Goal: Task Accomplishment & Management: Complete application form

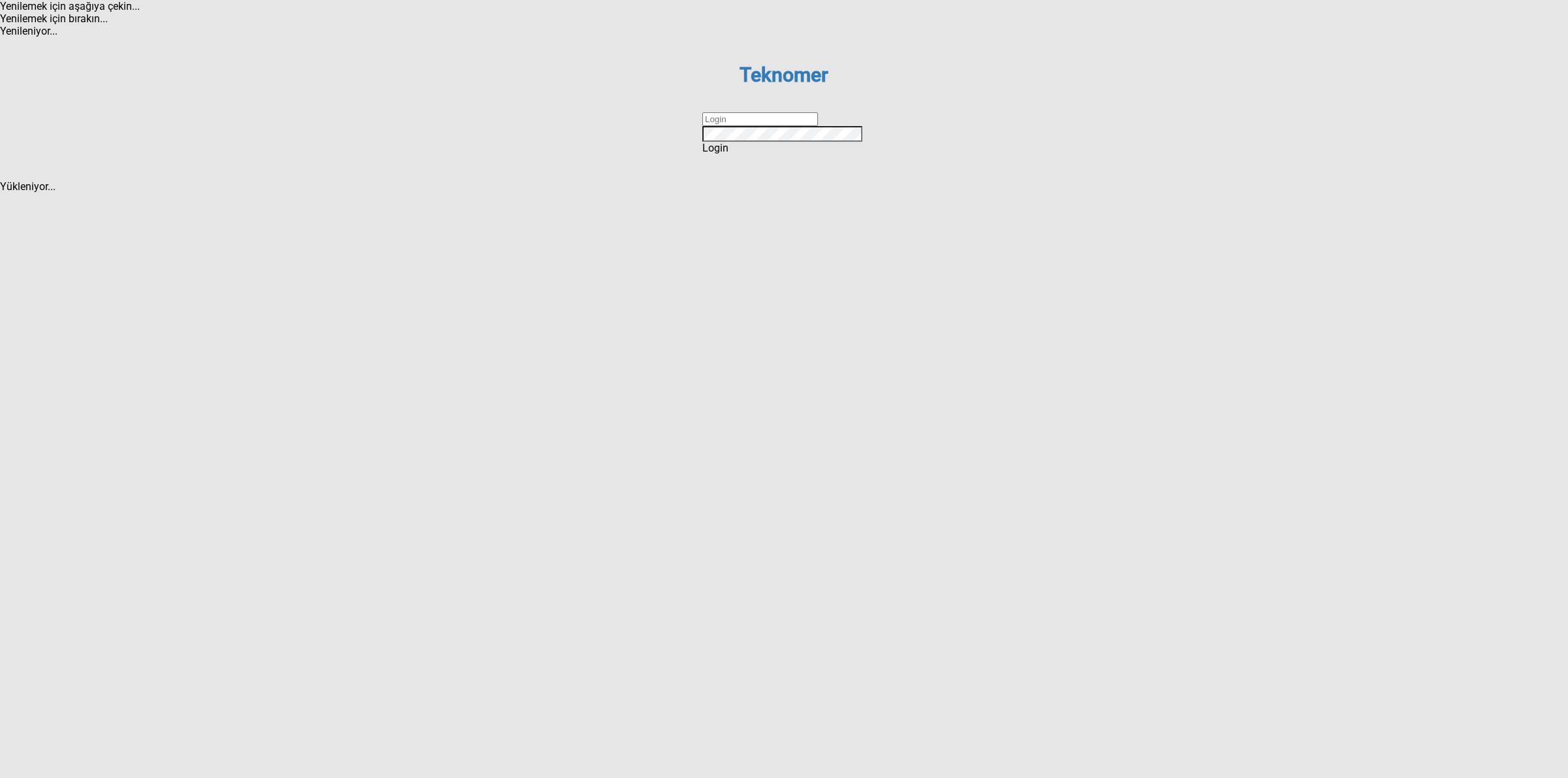
click at [804, 126] on input "text" at bounding box center [760, 119] width 116 height 14
type input "DİZEM"
click at [773, 154] on div "Login" at bounding box center [784, 148] width 164 height 13
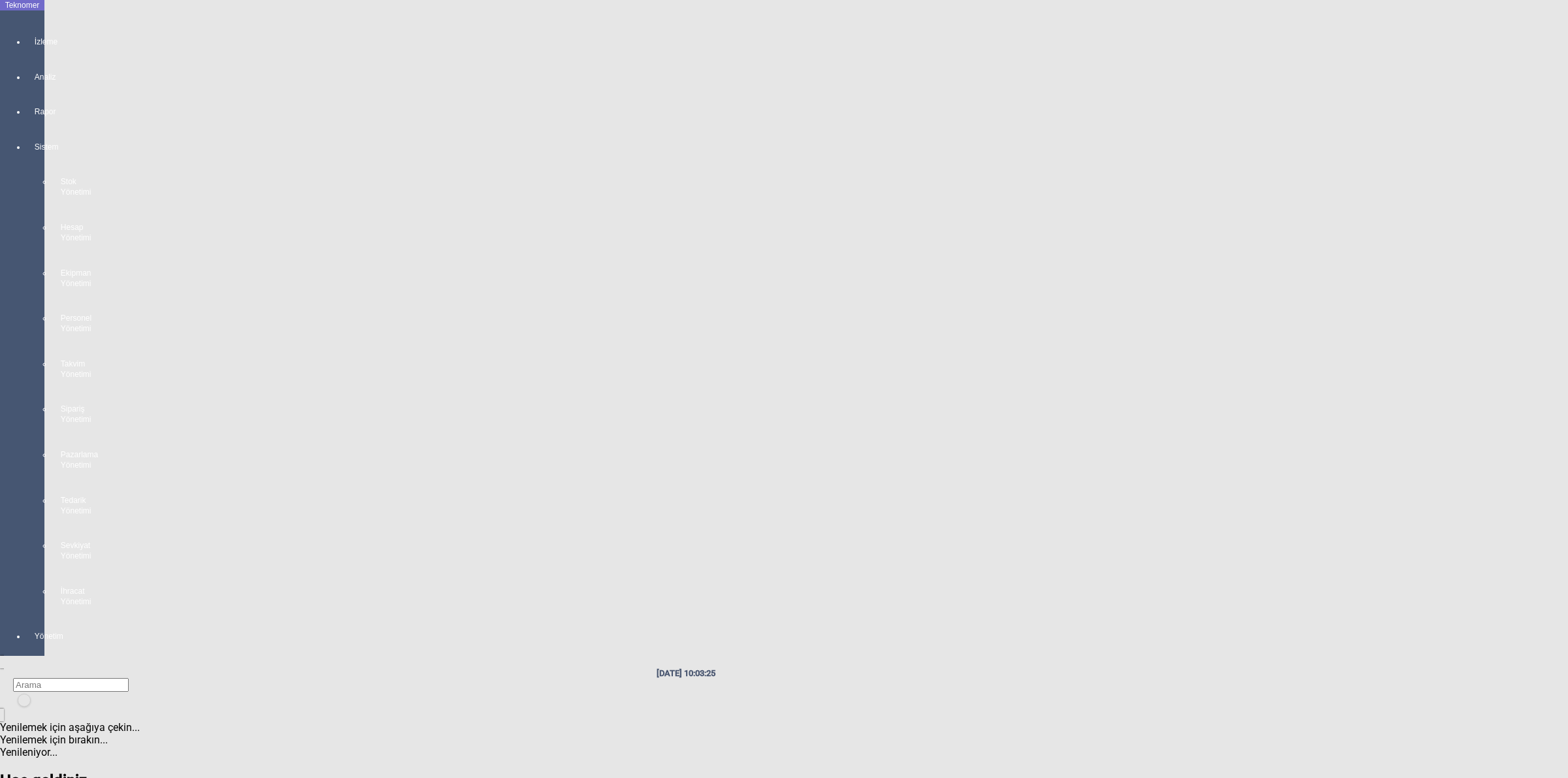
click at [26, 168] on div "Sistem Stok Yönetimi Hesap Yönetimi Ekipman Yönetimi Personel Yönetimi Takvim Y…" at bounding box center [35, 369] width 18 height 490
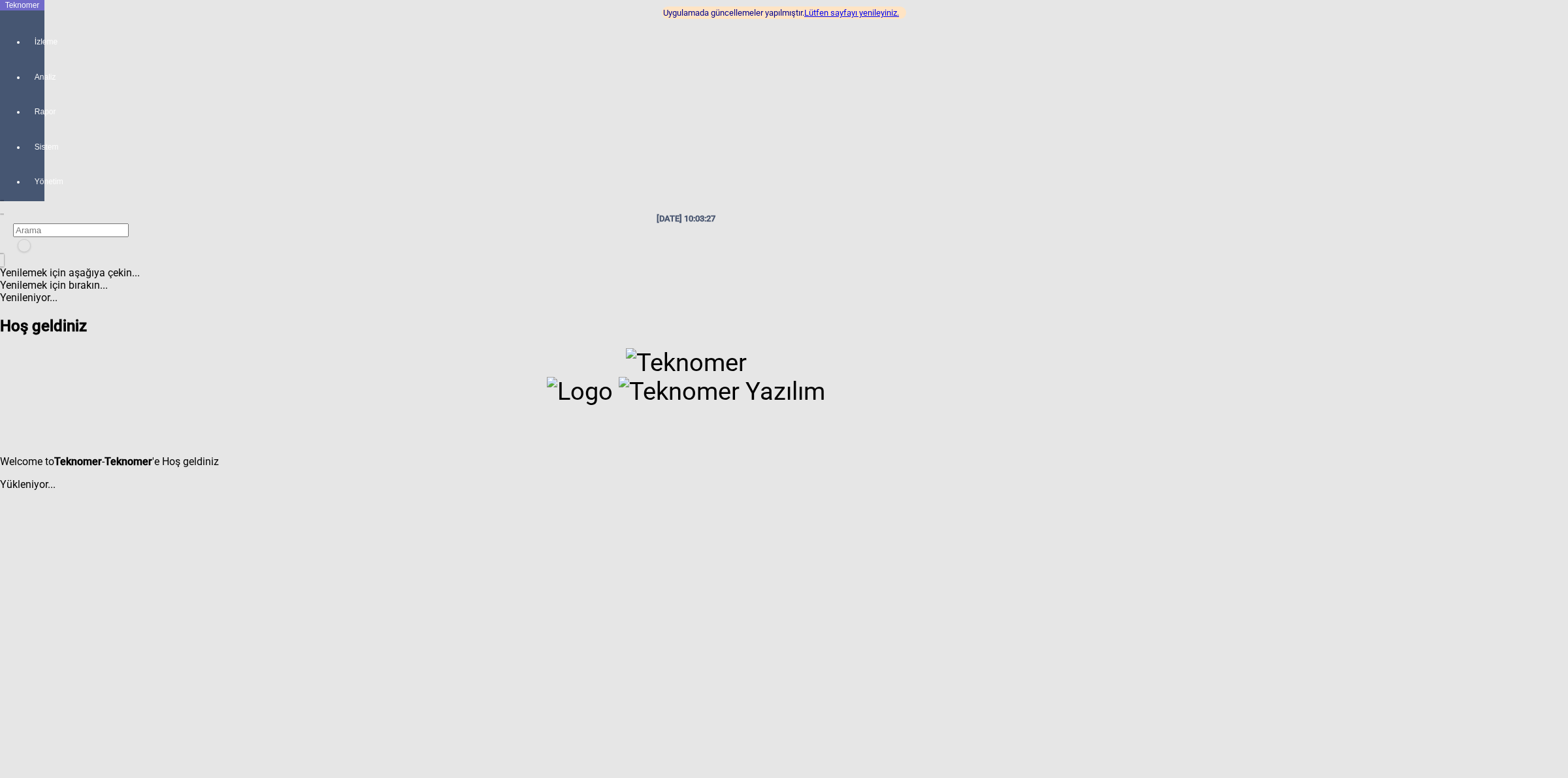
click at [155, 348] on div at bounding box center [686, 396] width 1372 height 97
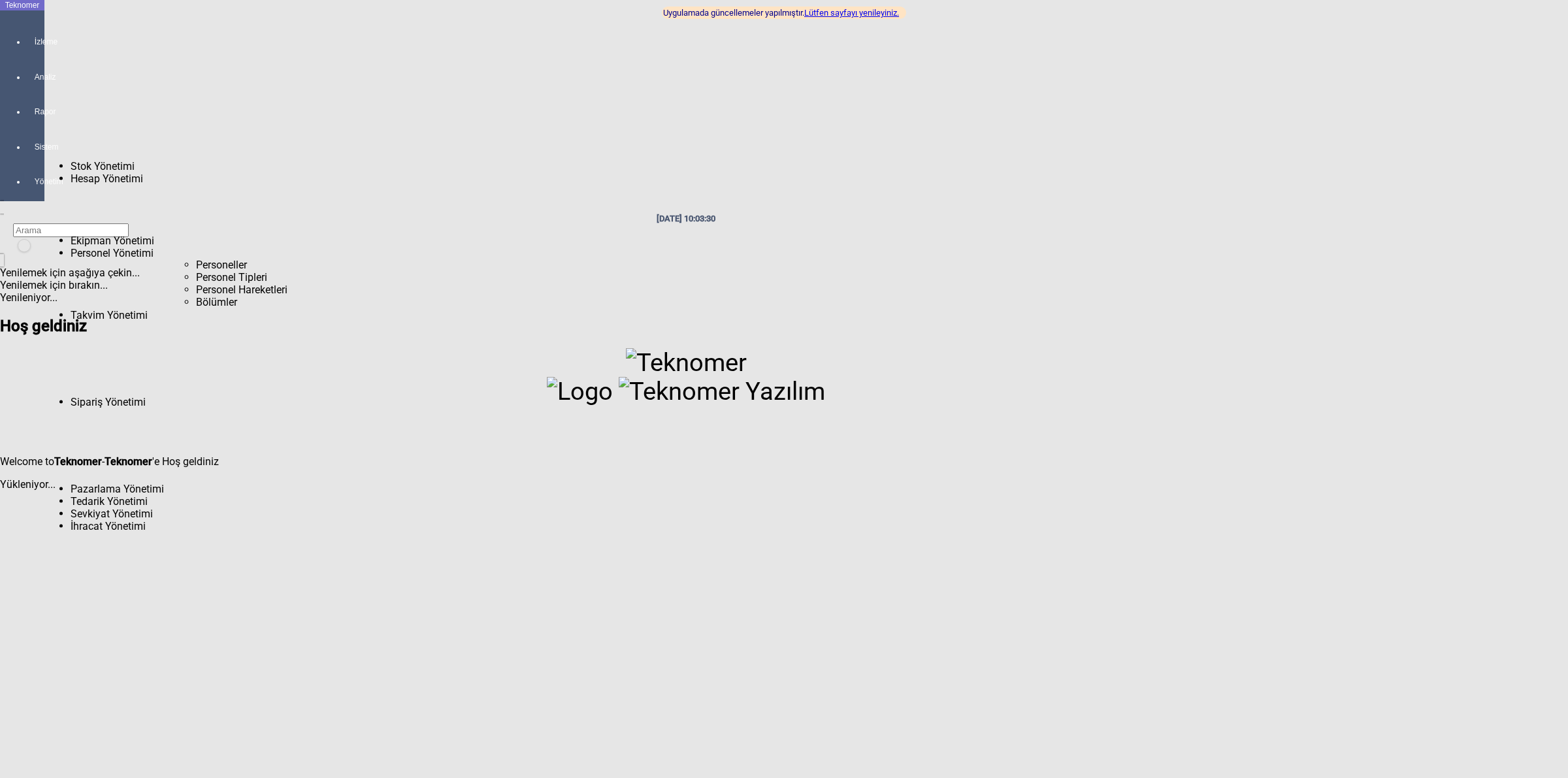
click at [196, 258] on span "Personeller" at bounding box center [221, 264] width 51 height 13
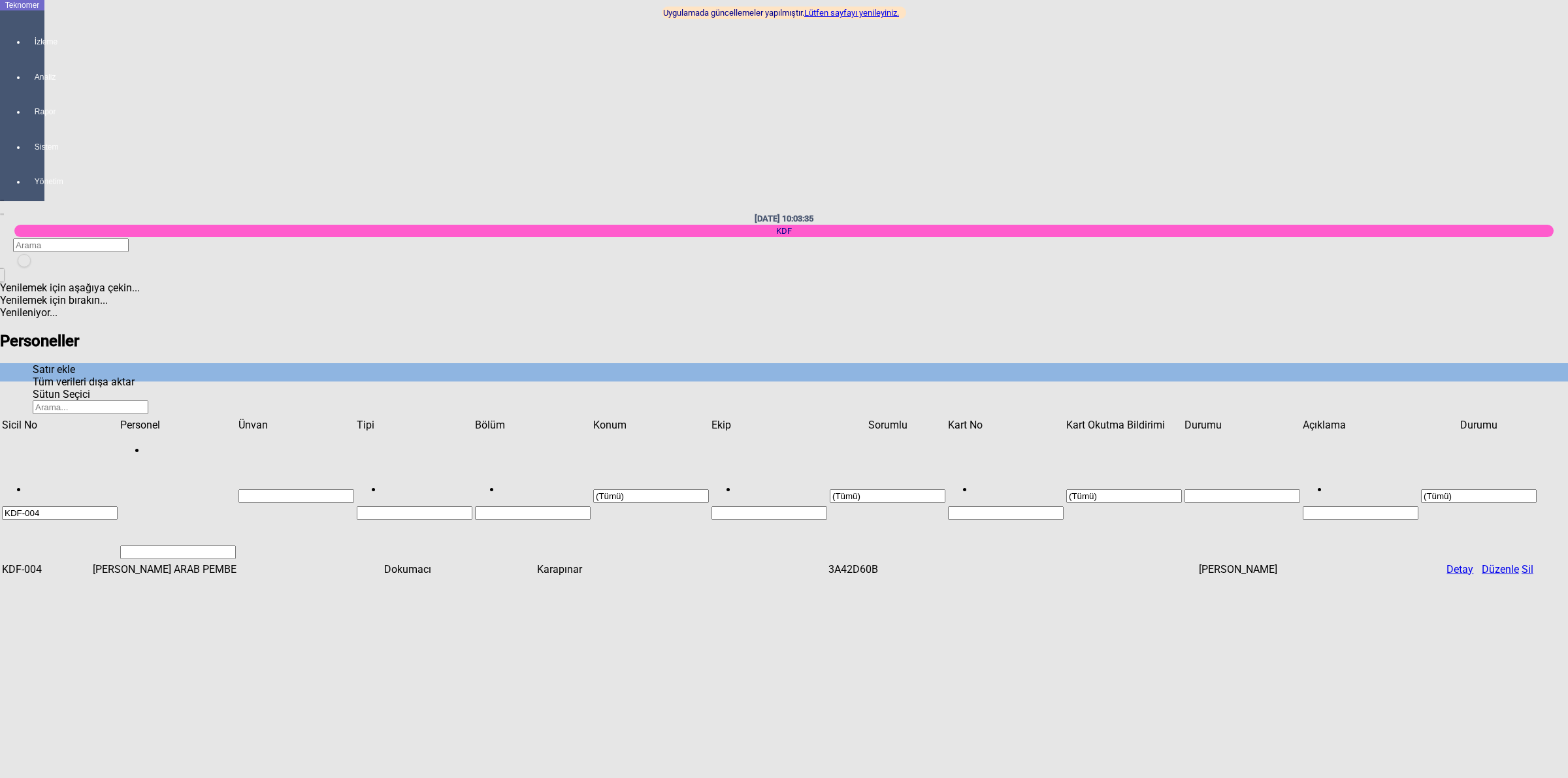
click at [118, 419] on span "Show filter options for column 'Sicil No'" at bounding box center [118, 419] width 0 height 0
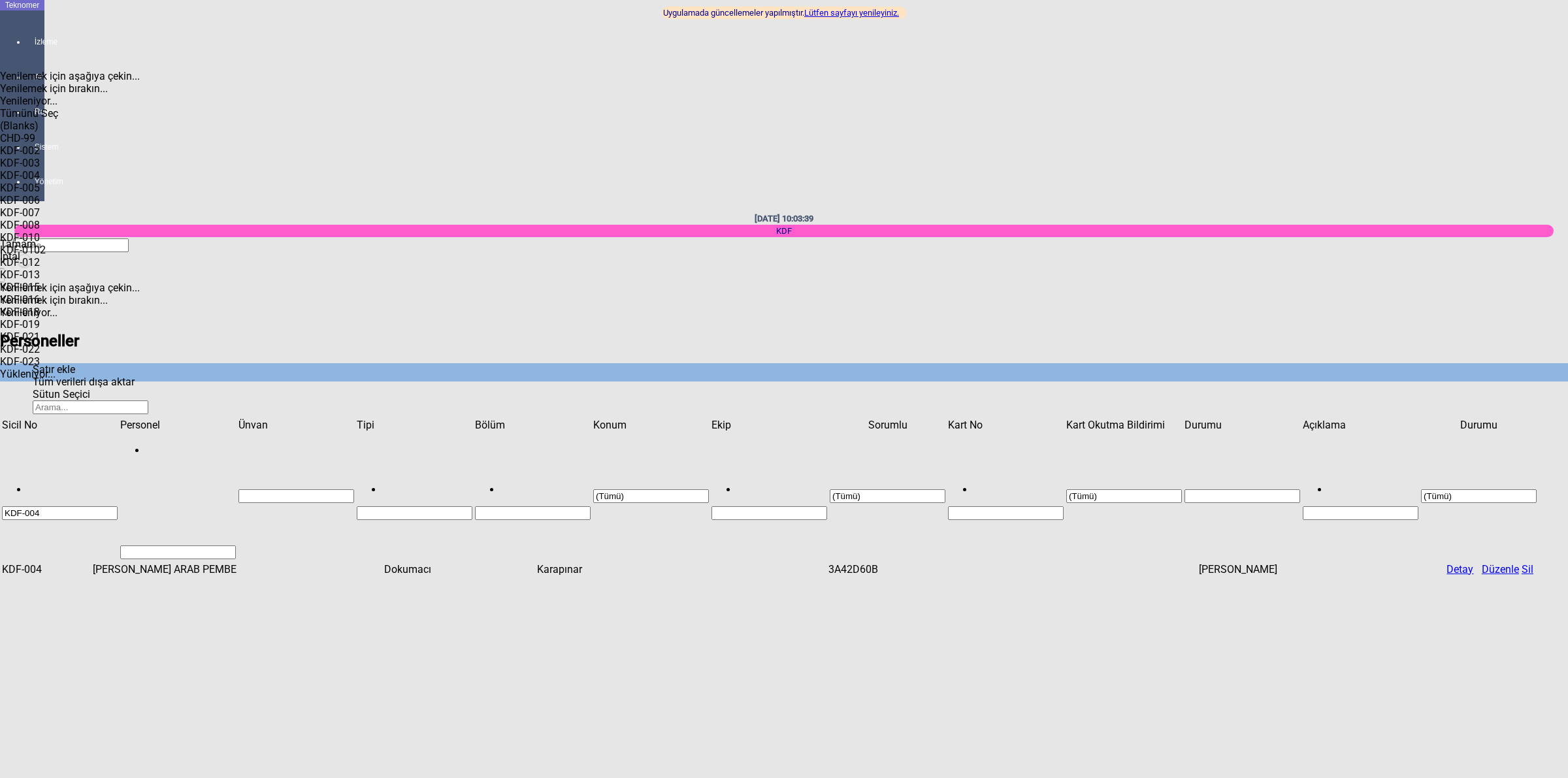
click at [21, 107] on div "Tümünü Seç" at bounding box center [82, 113] width 165 height 13
click at [36, 250] on span "Tamam" at bounding box center [18, 244] width 36 height 13
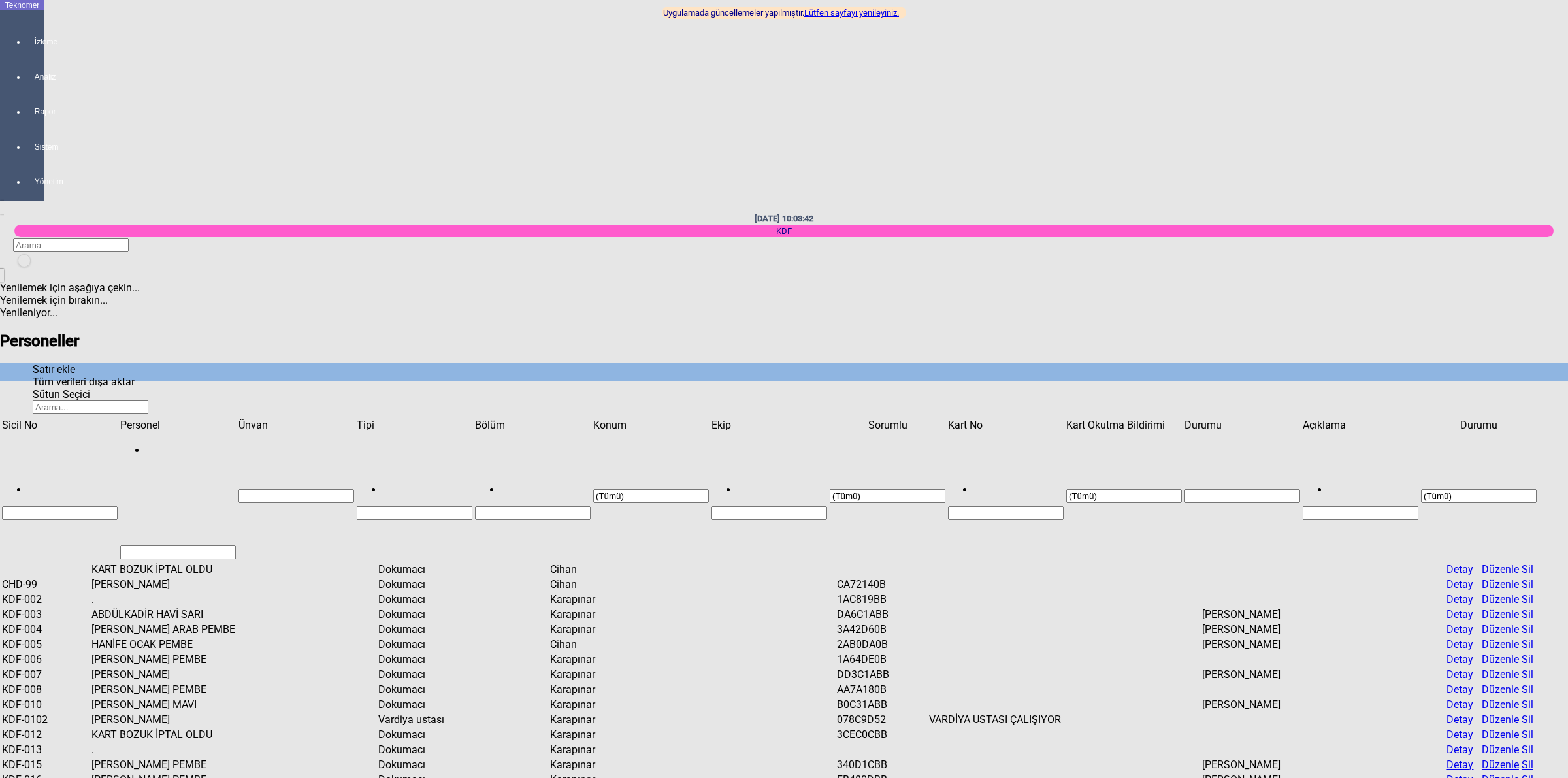
drag, startPoint x: 1353, startPoint y: 45, endPoint x: 1367, endPoint y: 37, distance: 16.1
click at [33, 363] on icon "Satır ekle" at bounding box center [33, 369] width 0 height 13
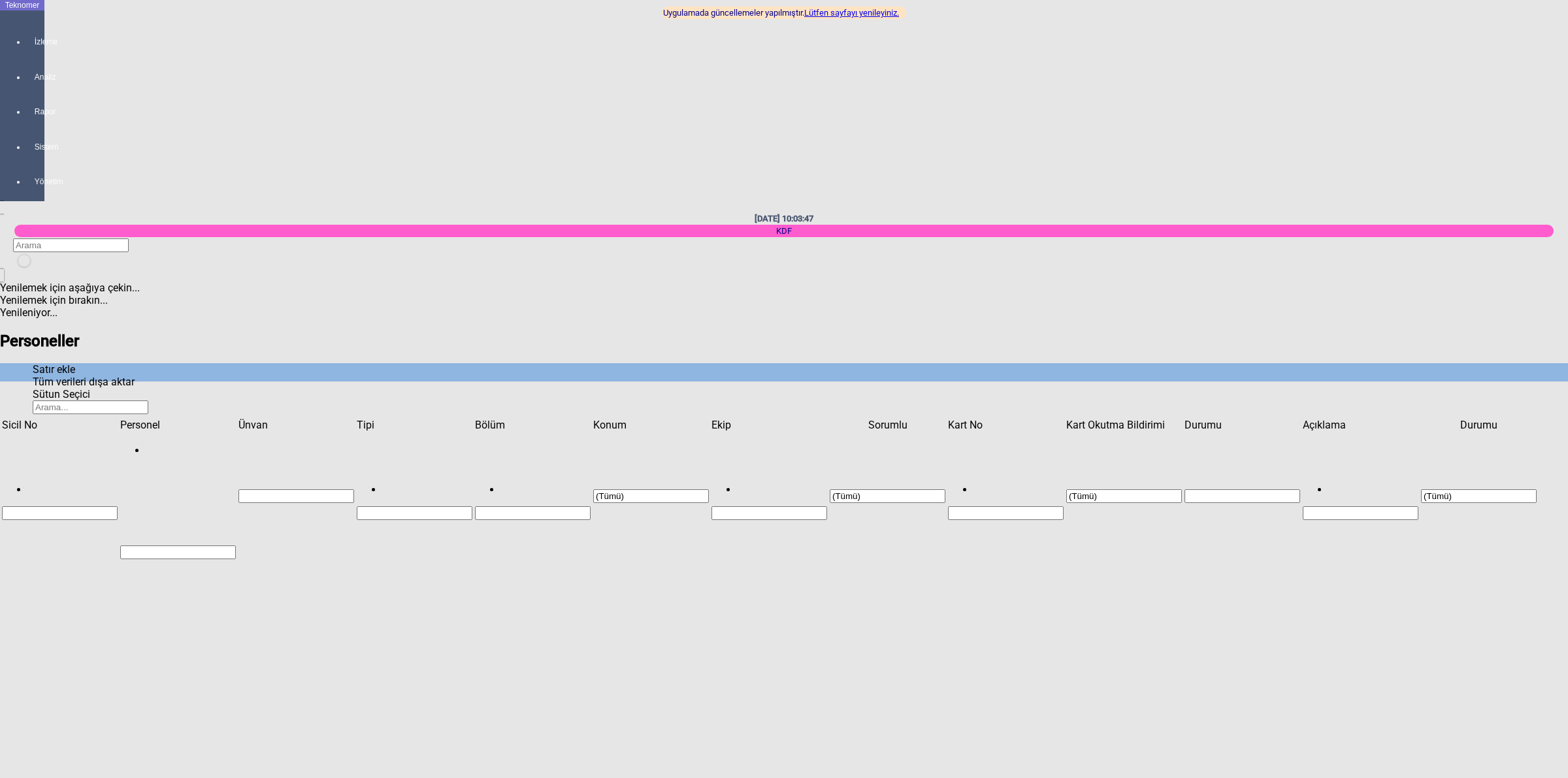
type input "KDF-153"
type input "MESUT BEŞİKTEPE"
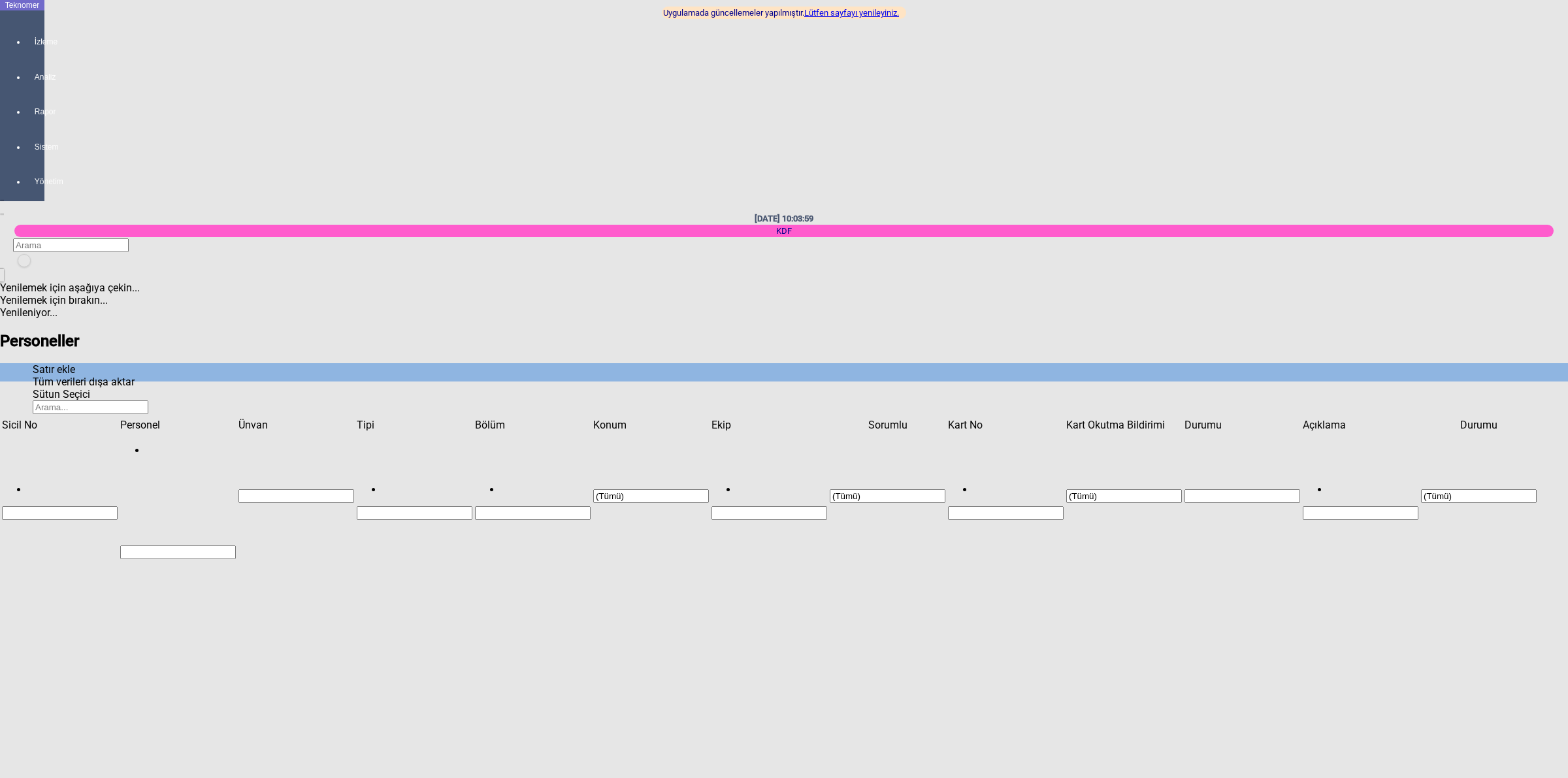
paste input "6336BB1A"
type input "6336BB1A"
type input "MAVİ"
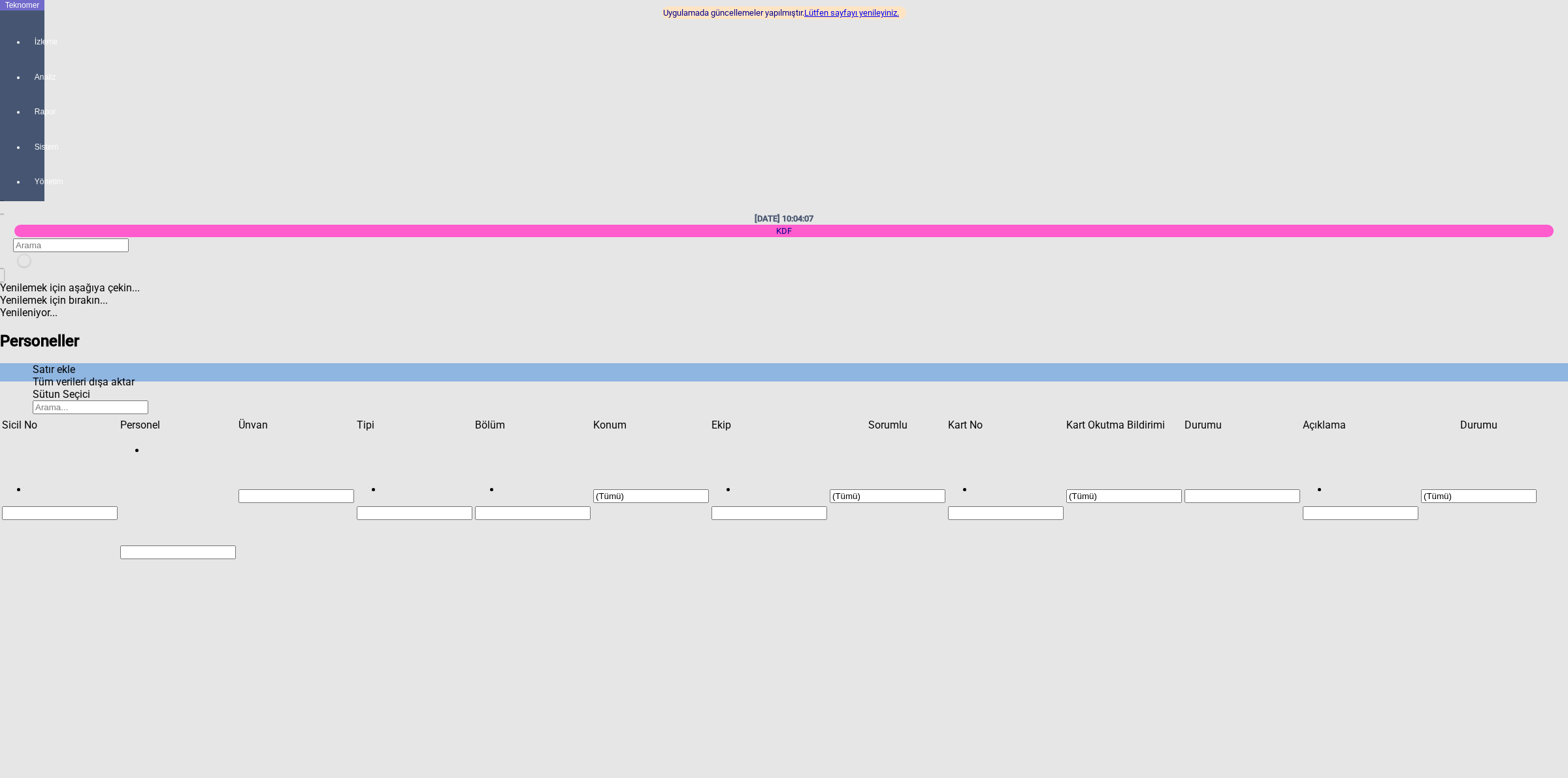
click at [941, 222] on div "Dokumacı" at bounding box center [1229, 228] width 662 height 13
type input "Dokumacı"
click at [922, 230] on div "Karapınar" at bounding box center [1229, 236] width 662 height 13
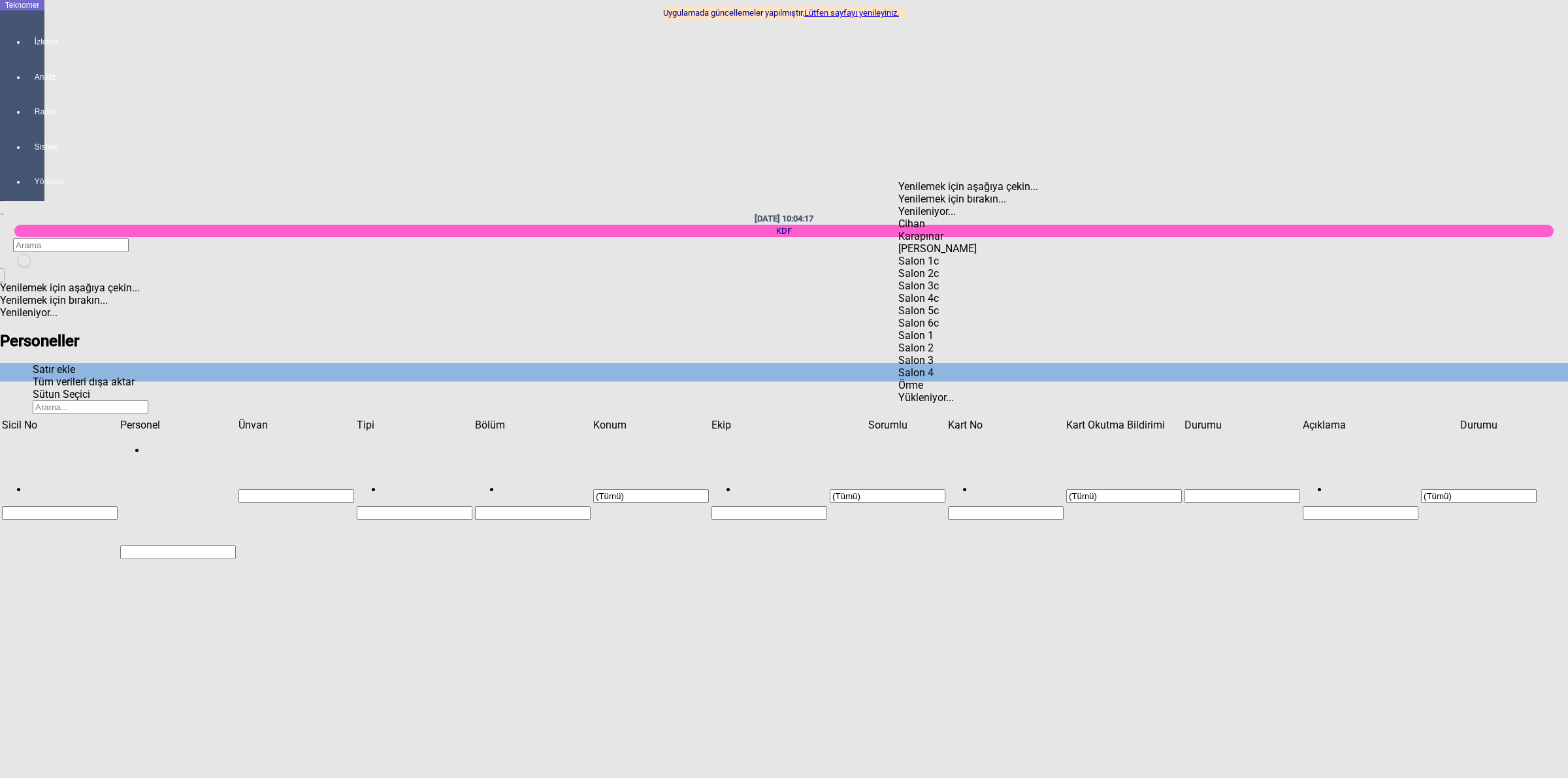
type input "Karapınar"
type input "[PERSON_NAME]"
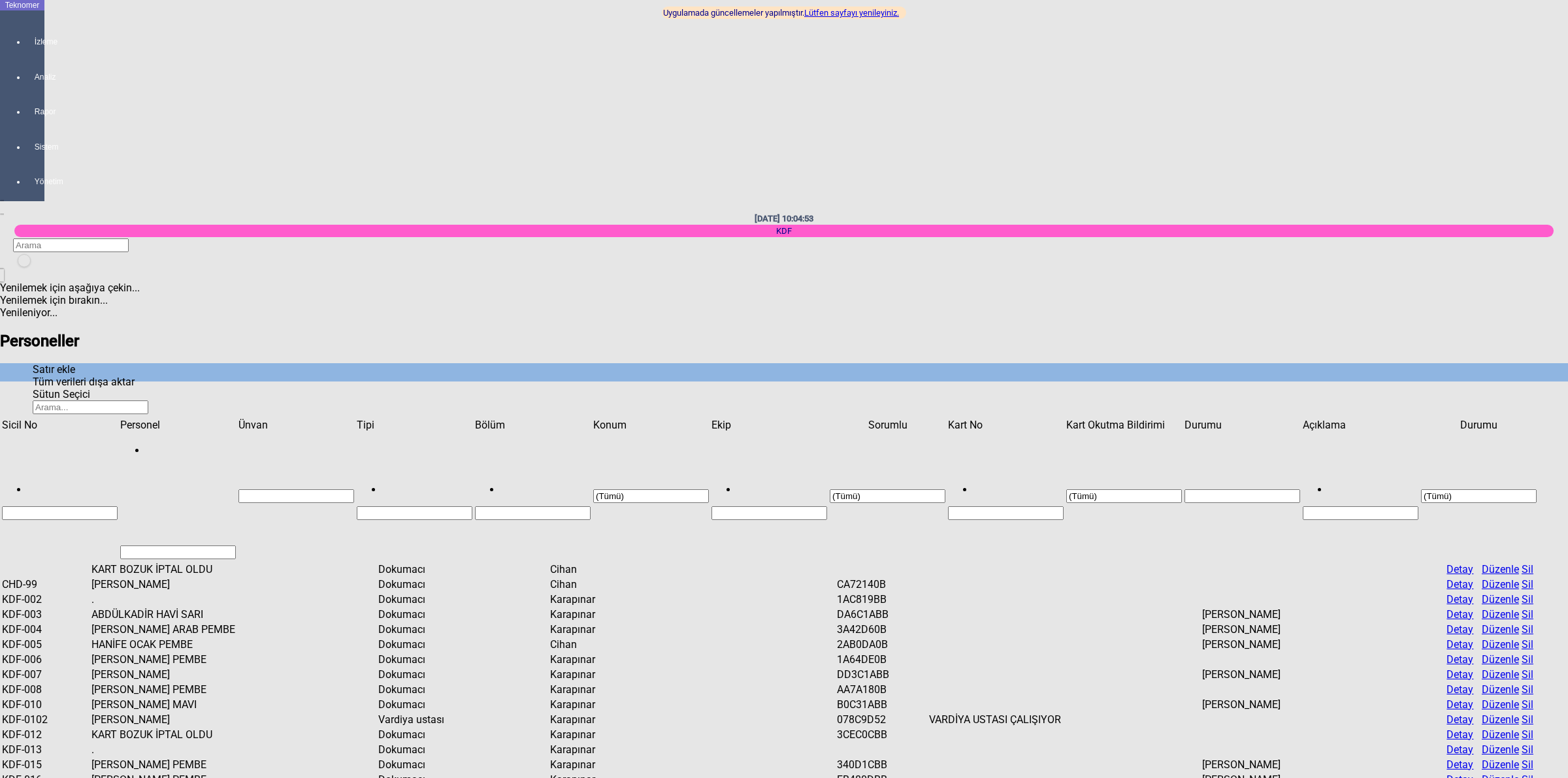
click at [874, 12] on link "Lütfen sayfayı yenileyiniz." at bounding box center [851, 13] width 95 height 10
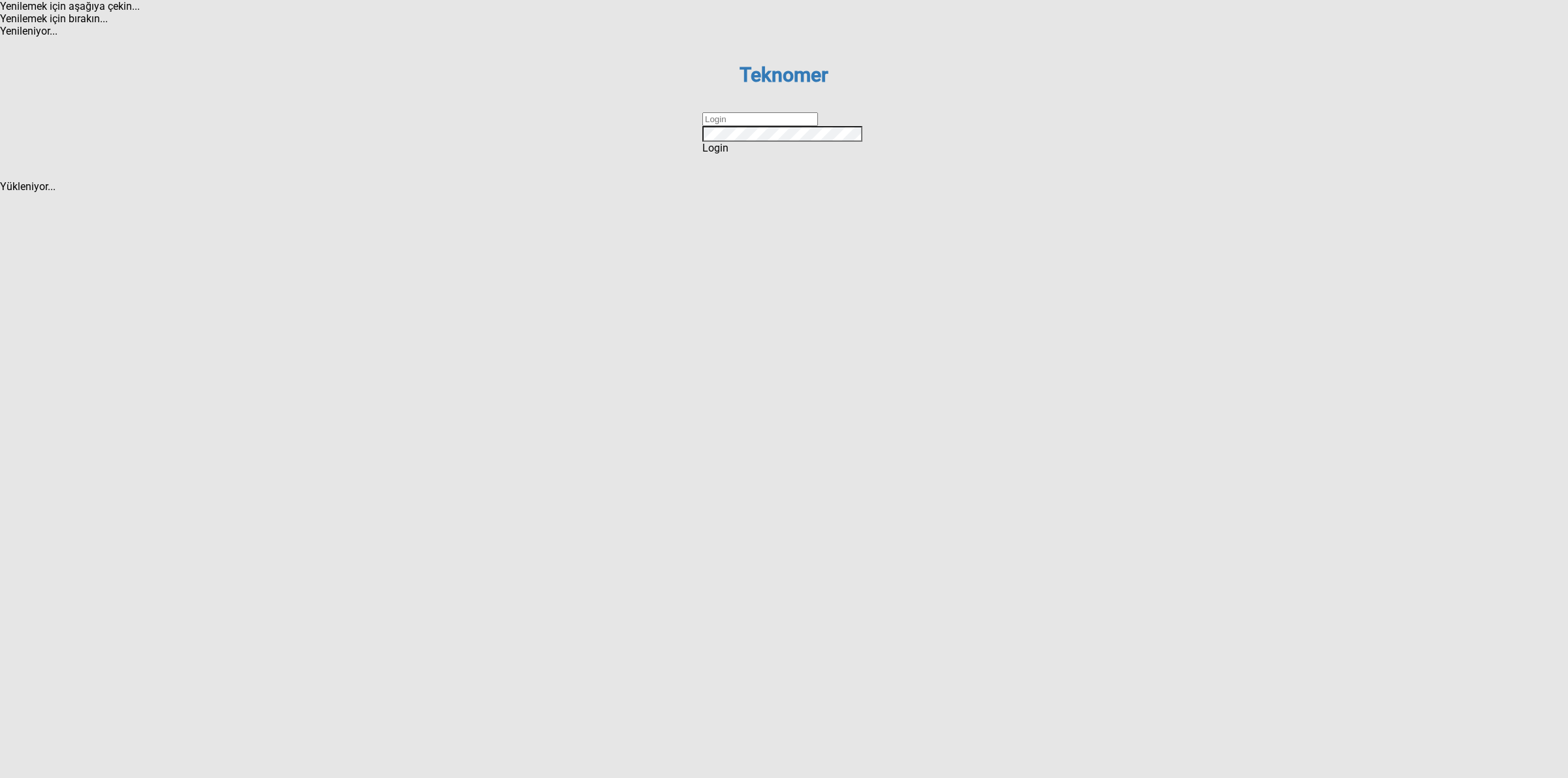
click at [743, 126] on input "text" at bounding box center [760, 119] width 116 height 14
type input "DİZEM"
click at [824, 154] on div "Login" at bounding box center [784, 148] width 164 height 13
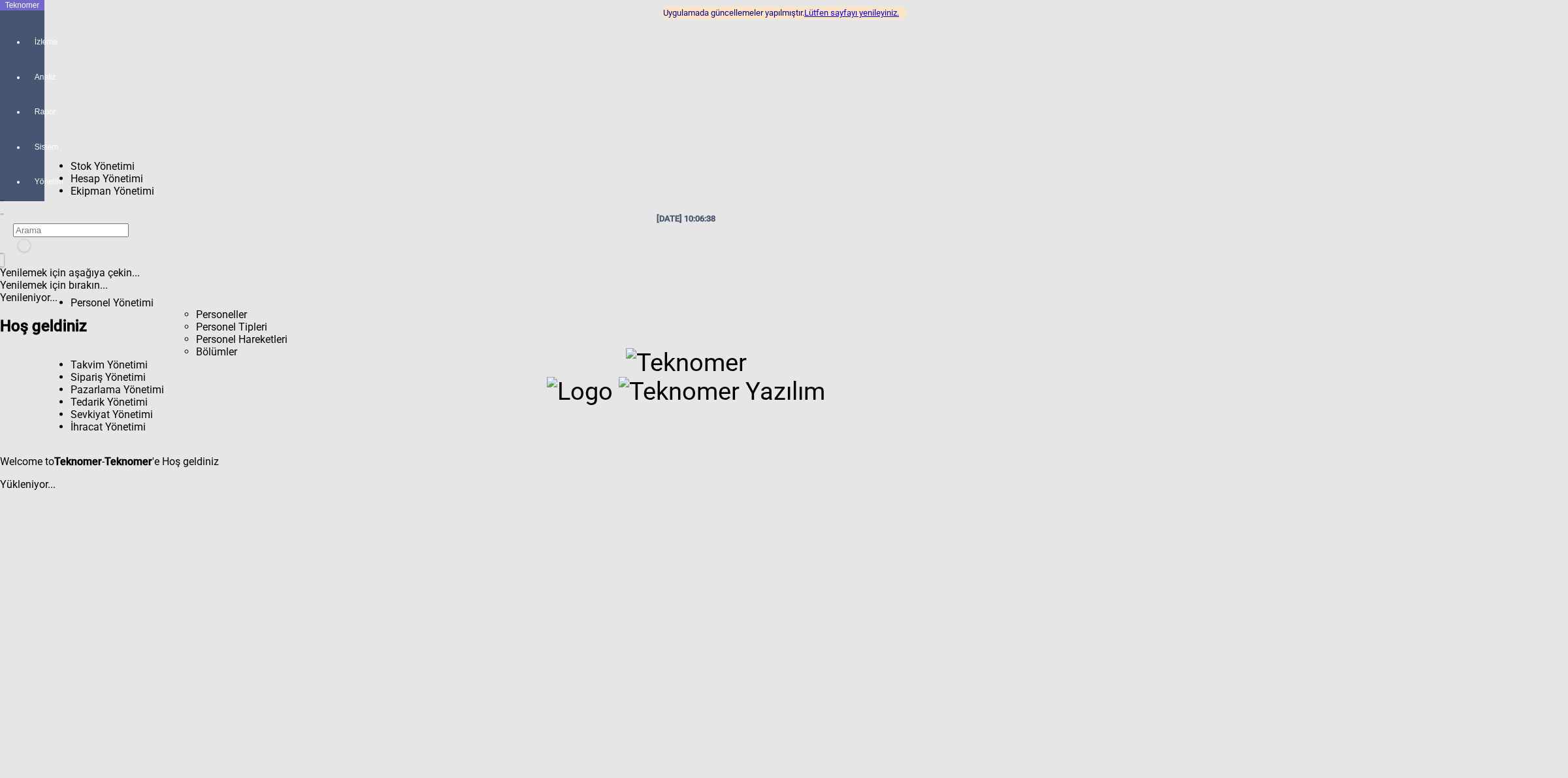
click at [196, 309] on span "Personeller" at bounding box center [221, 315] width 51 height 13
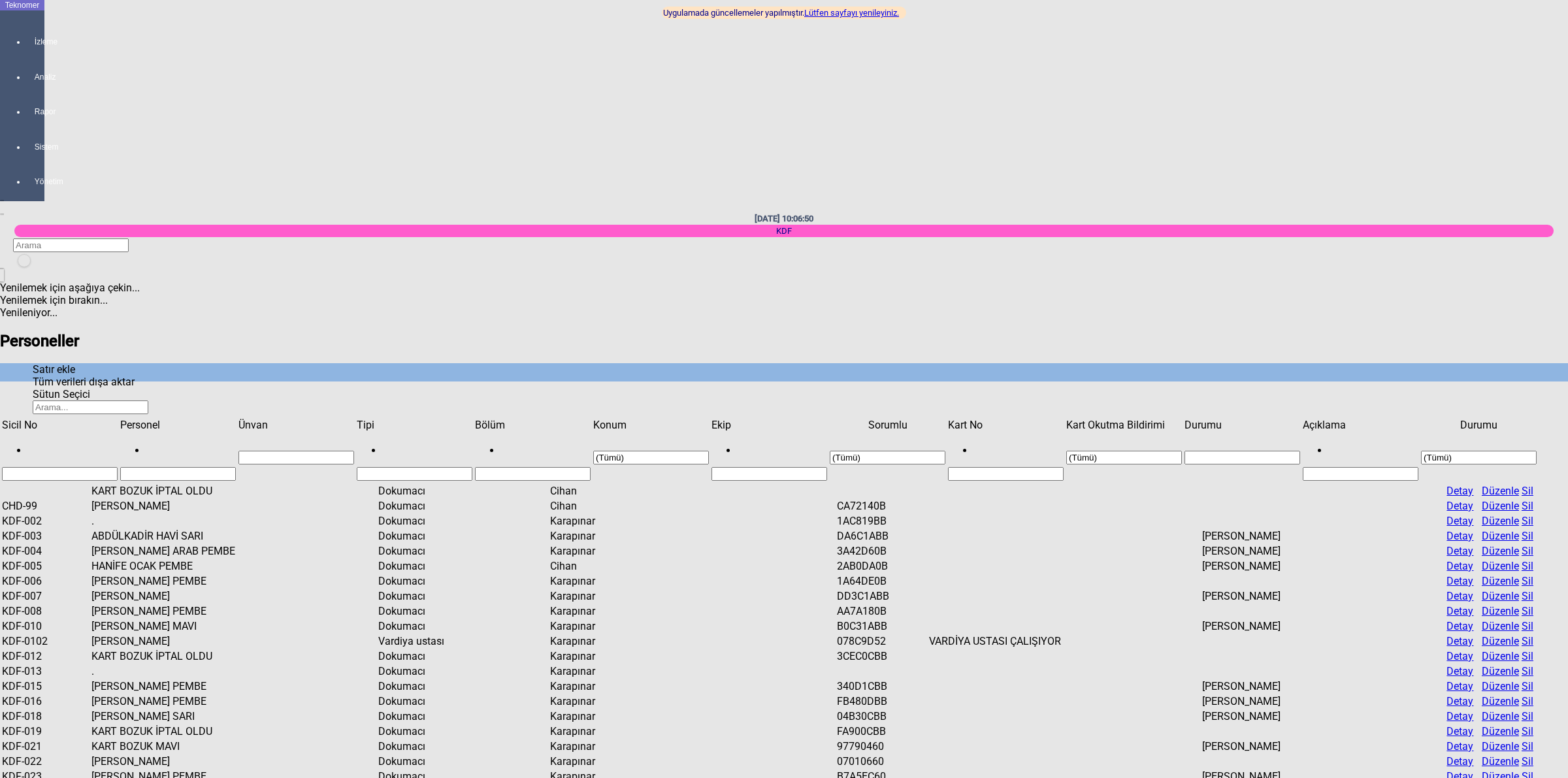
click at [33, 363] on icon "Satır ekle" at bounding box center [33, 369] width 0 height 13
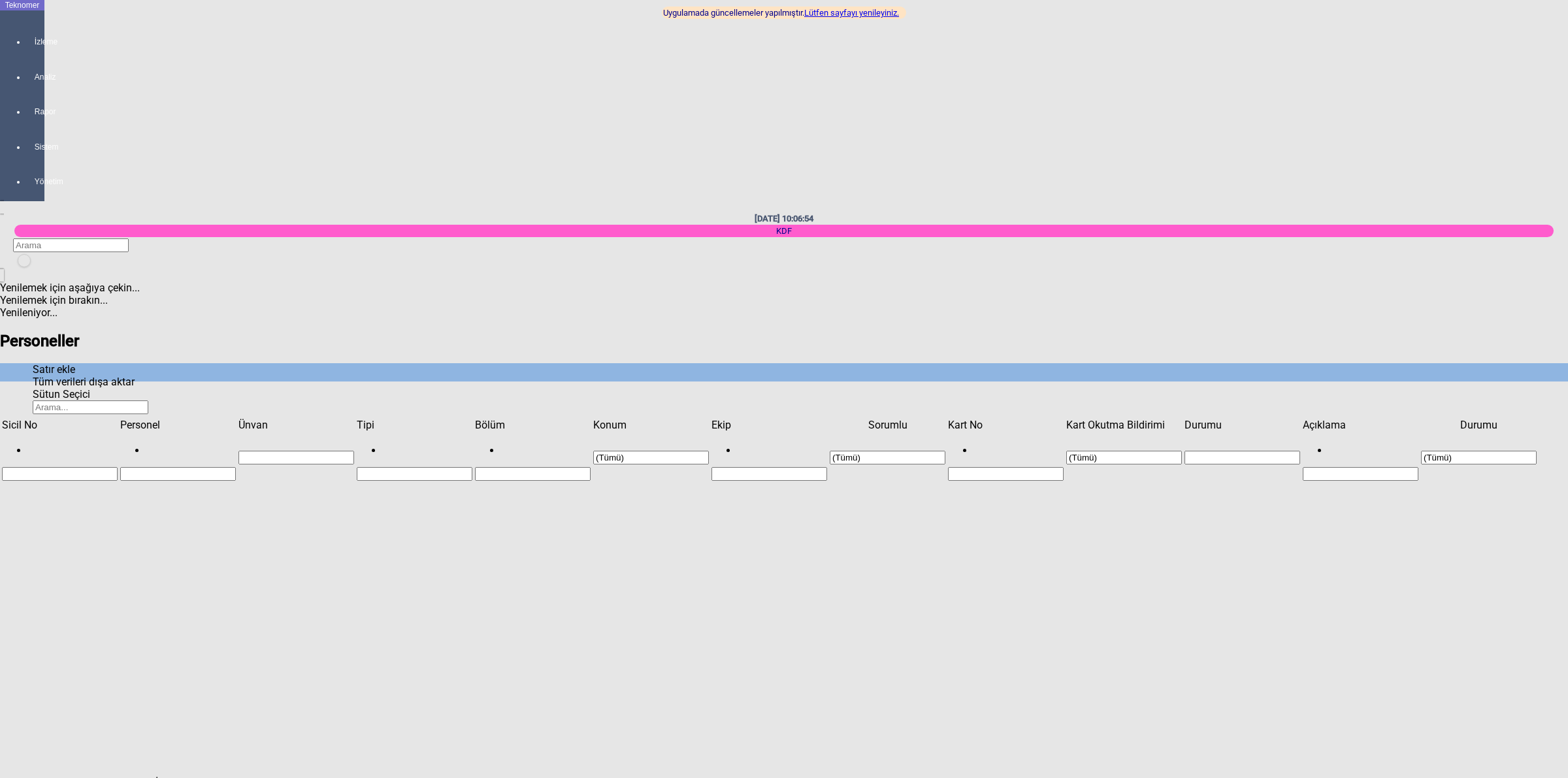
type input "KDF-154"
type input "RAŞİT GÜVEN"
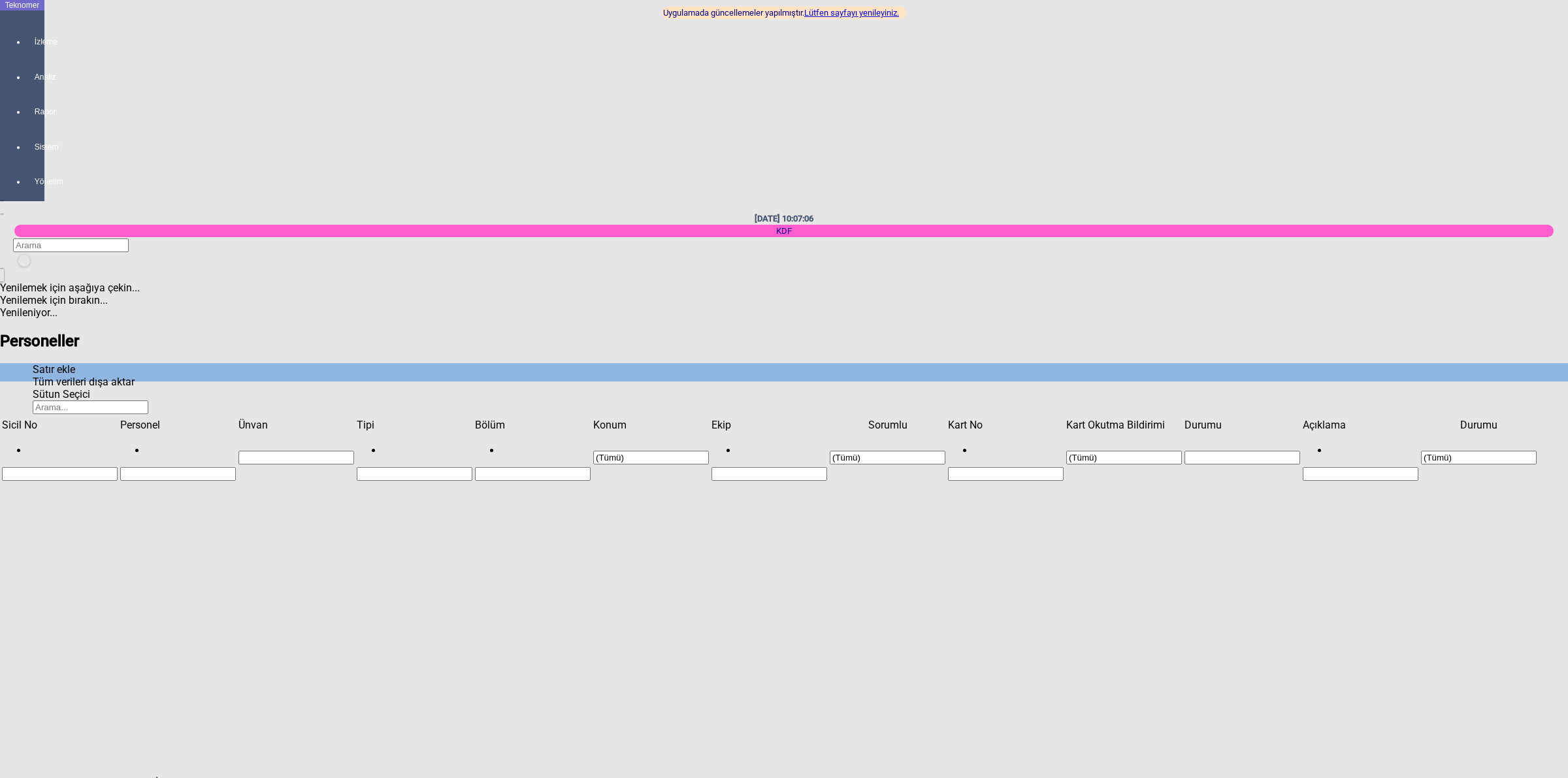
paste input "C3E71B2A"
type input "C3E71B2A"
type input "[PERSON_NAME]"
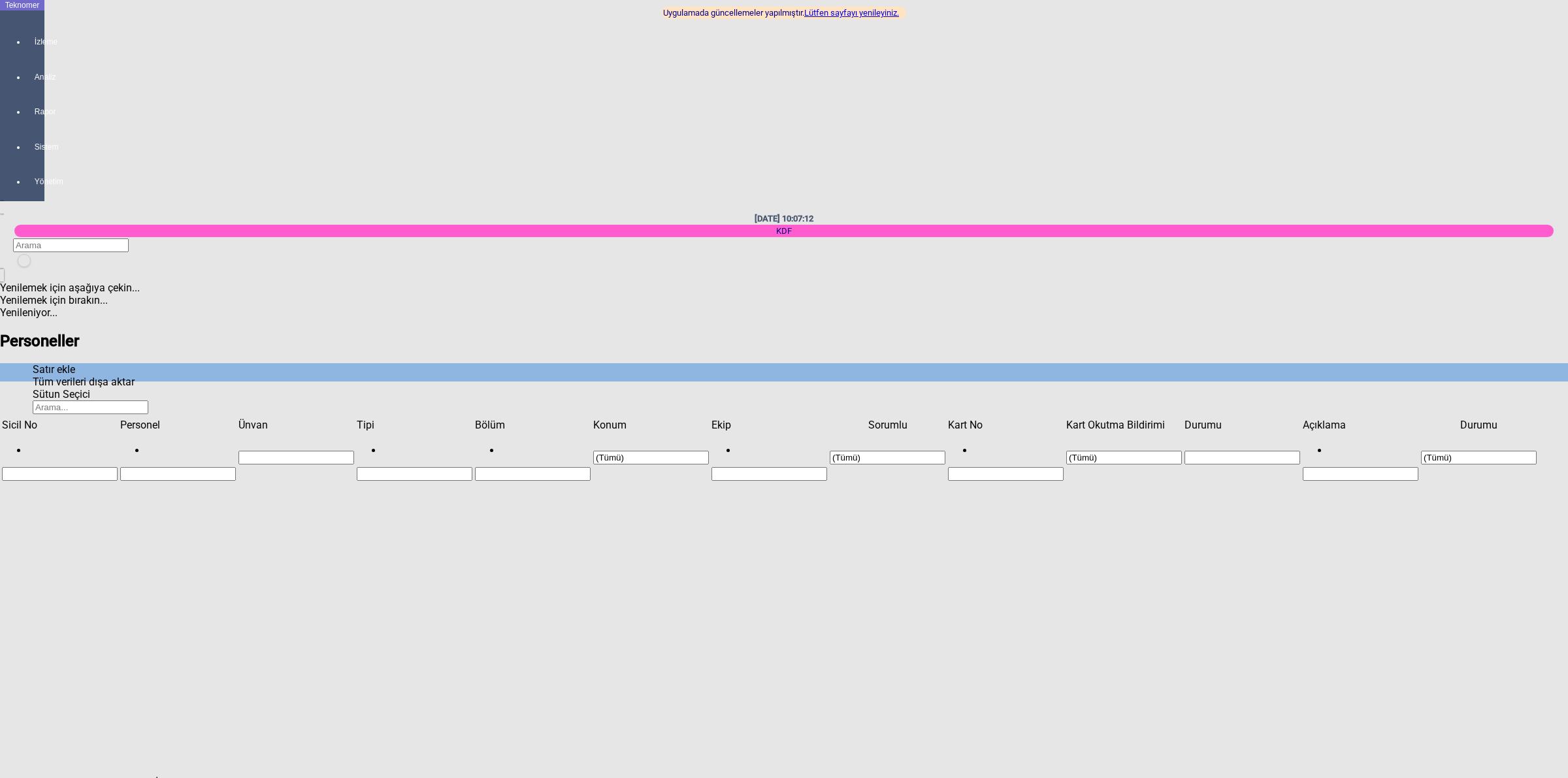
type input "MAVİ"
click at [922, 222] on div "Dokumacı" at bounding box center [1229, 228] width 662 height 13
type input "Dokumacı"
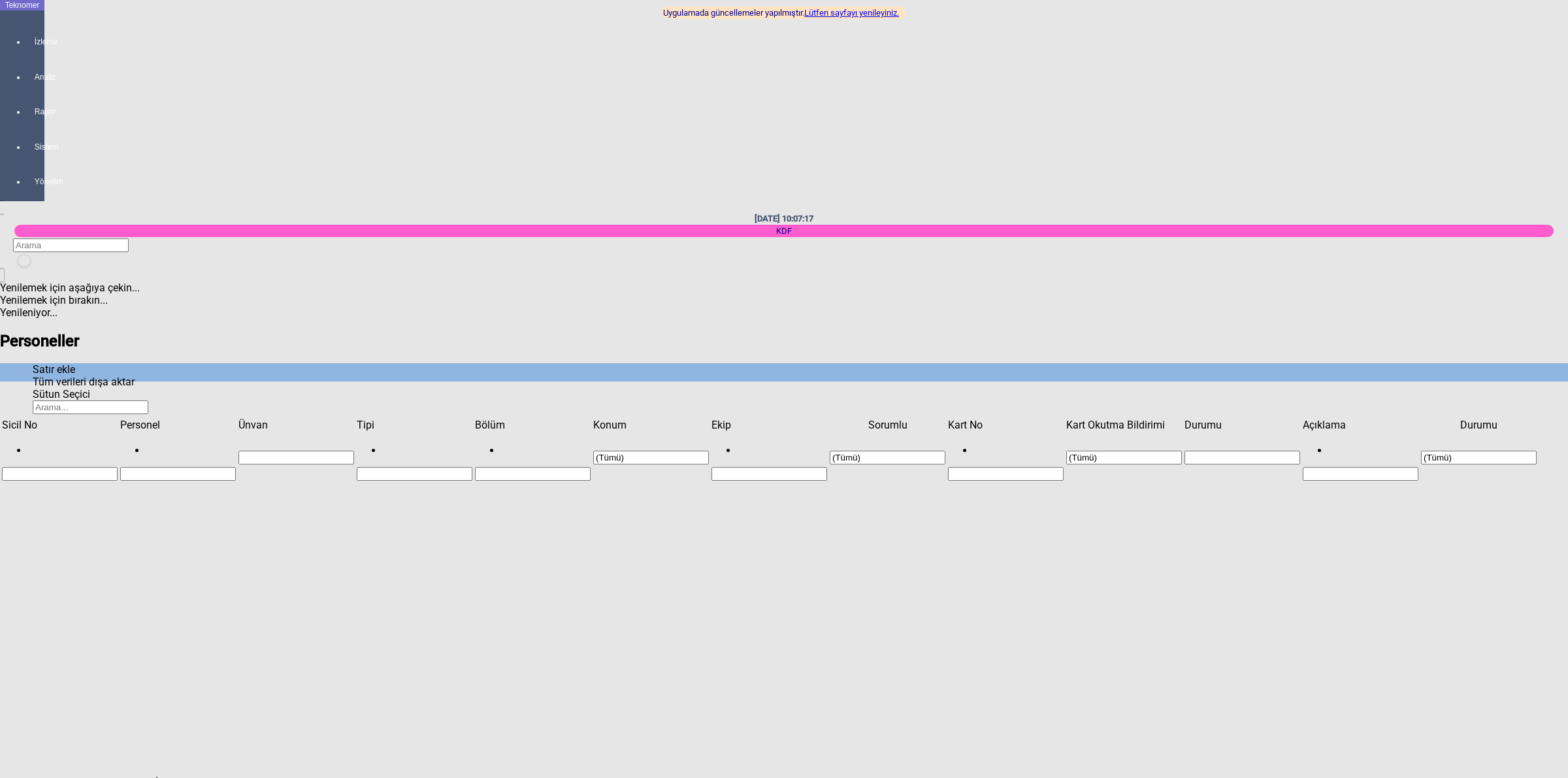
click at [958, 230] on div "Karapınar" at bounding box center [1229, 236] width 662 height 13
type input "Karapınar"
